Goal: Task Accomplishment & Management: Complete application form

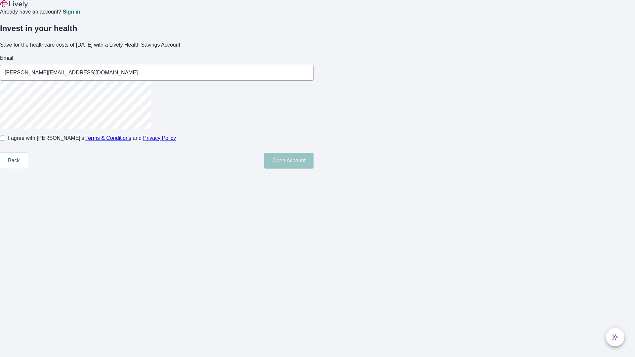
click at [5, 141] on input "I agree with Lively’s Terms & Conditions and Privacy Policy" at bounding box center [2, 138] width 5 height 5
checkbox input "true"
click at [313, 169] on button "Open Account" at bounding box center [288, 161] width 49 height 16
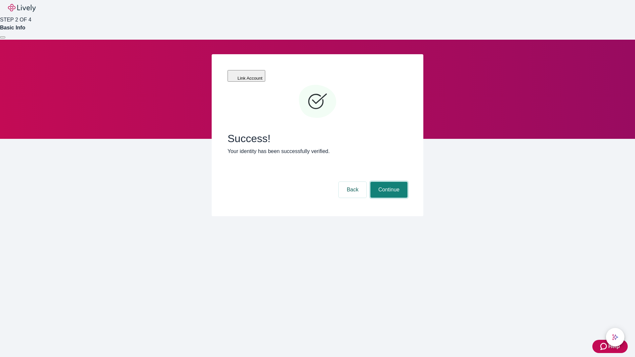
click at [388, 182] on button "Continue" at bounding box center [388, 190] width 37 height 16
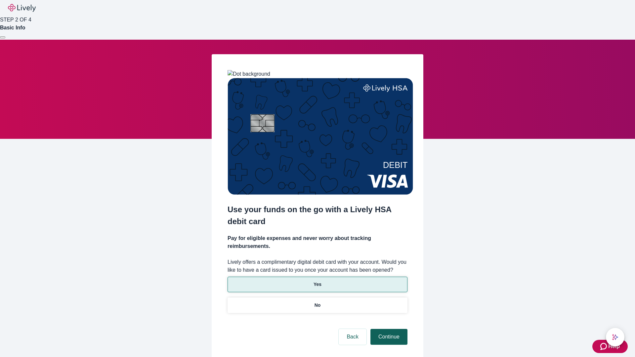
click at [317, 281] on p "Yes" at bounding box center [317, 284] width 8 height 7
click at [388, 329] on button "Continue" at bounding box center [388, 337] width 37 height 16
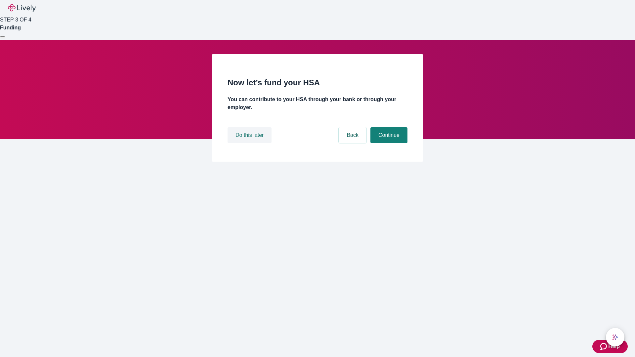
click at [250, 143] on button "Do this later" at bounding box center [249, 135] width 44 height 16
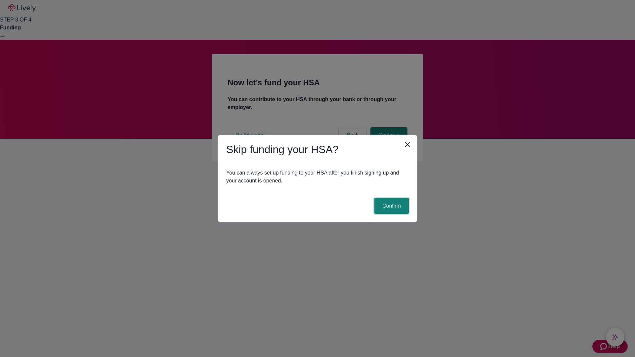
click at [390, 206] on button "Confirm" at bounding box center [391, 206] width 34 height 16
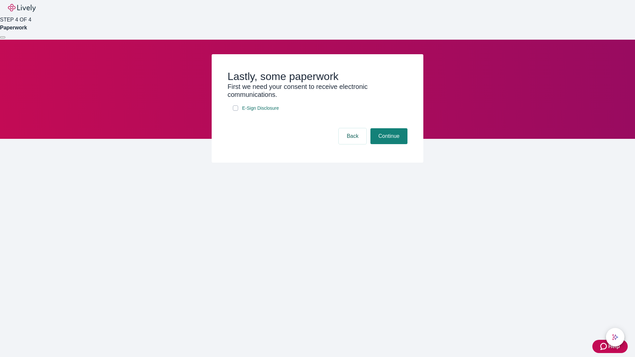
click at [235, 111] on input "E-Sign Disclosure" at bounding box center [235, 107] width 5 height 5
checkbox input "true"
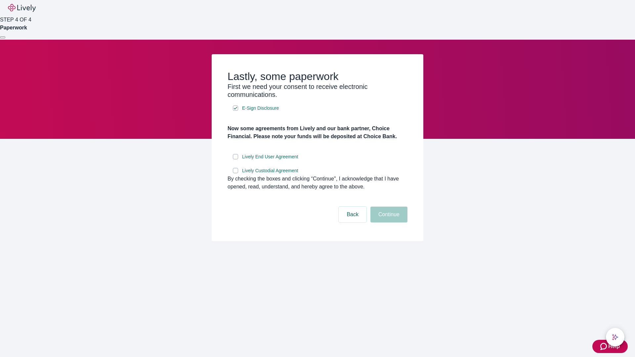
click at [235, 159] on input "Lively End User Agreement" at bounding box center [235, 156] width 5 height 5
checkbox input "true"
click at [235, 173] on input "Lively Custodial Agreement" at bounding box center [235, 170] width 5 height 5
checkbox input "true"
click at [388, 222] on button "Continue" at bounding box center [388, 215] width 37 height 16
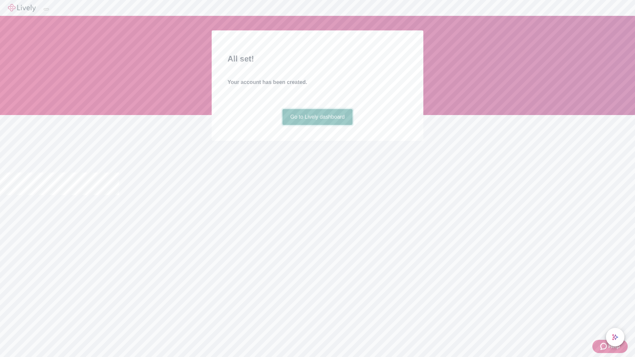
click at [317, 125] on link "Go to Lively dashboard" at bounding box center [317, 117] width 70 height 16
